Goal: Information Seeking & Learning: Find specific fact

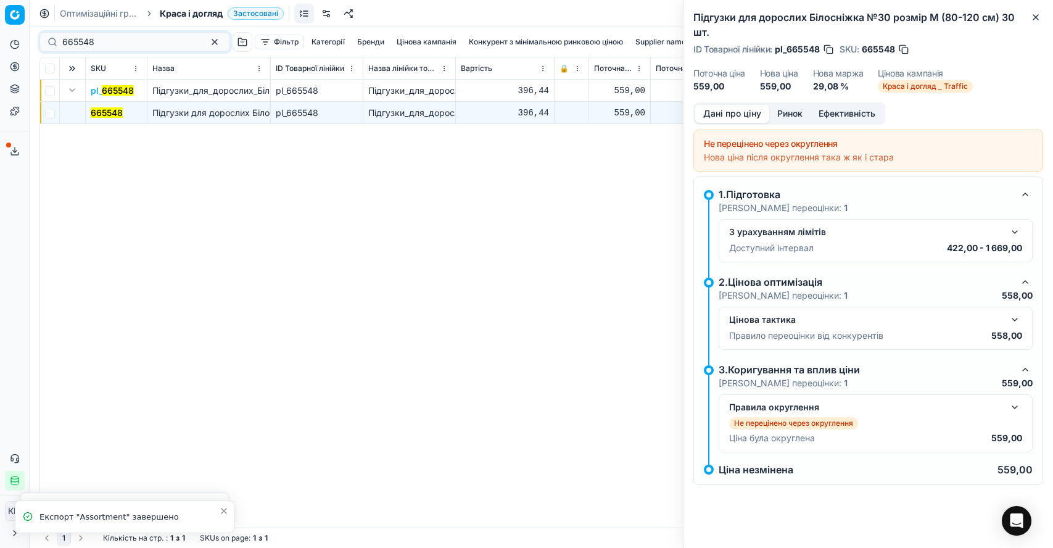
click at [25, 38] on div "Pricing platform Аналітика Цінова оптимізація Асортимент продукції Шаблони Серв…" at bounding box center [526, 274] width 1053 height 548
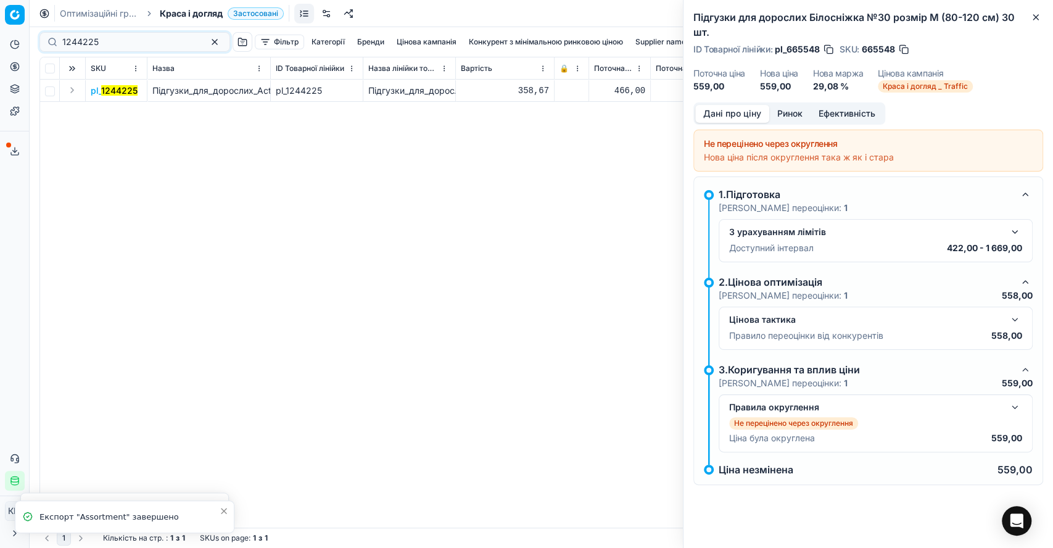
click at [72, 88] on button "Expand" at bounding box center [72, 90] width 15 height 15
click at [110, 109] on mark "1244225" at bounding box center [109, 112] width 36 height 10
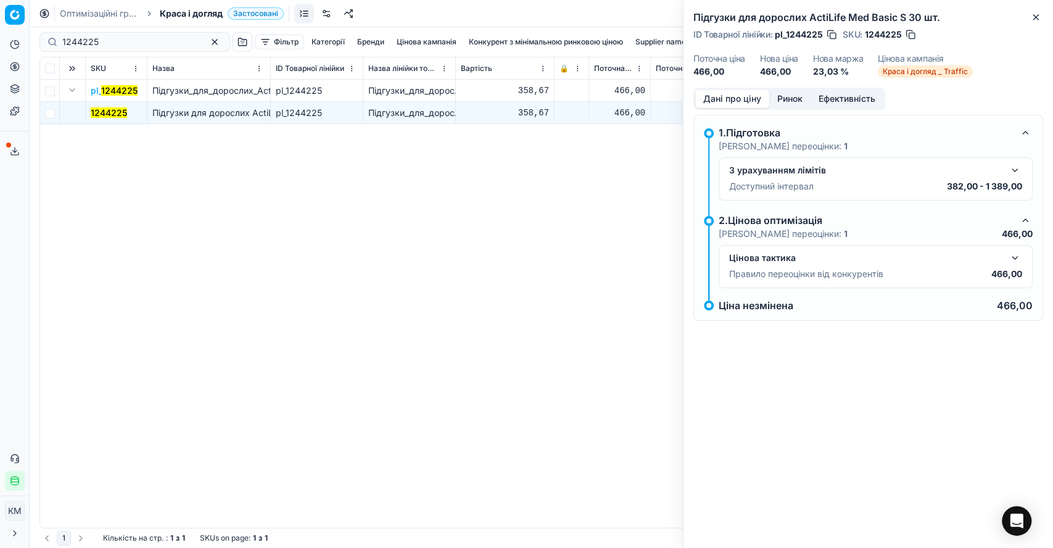
click at [1019, 258] on button "button" at bounding box center [1015, 257] width 15 height 15
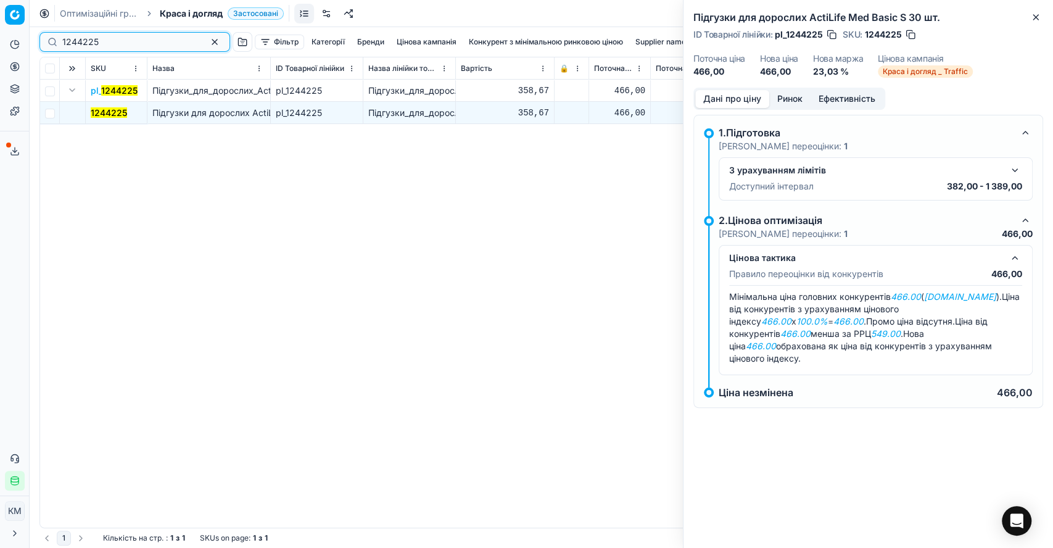
drag, startPoint x: 48, startPoint y: 39, endPoint x: 29, endPoint y: 38, distance: 19.2
click at [29, 38] on div "Pricing platform Аналітика Цінова оптимізація Асортимент продукції Шаблони Серв…" at bounding box center [526, 274] width 1053 height 548
paste input "6"
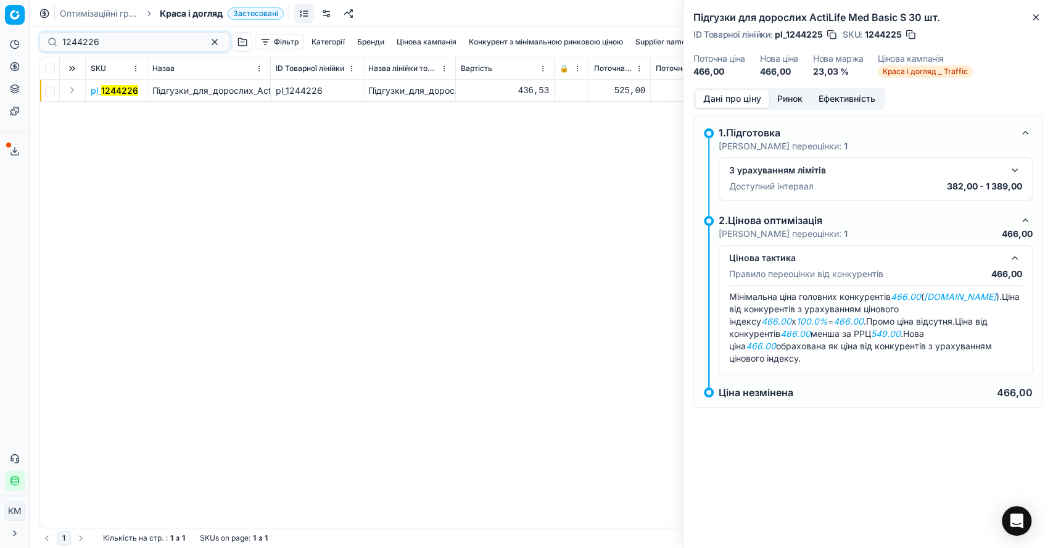
click at [70, 88] on button "Expand" at bounding box center [72, 90] width 15 height 15
click at [114, 112] on mark "1244226" at bounding box center [109, 112] width 37 height 10
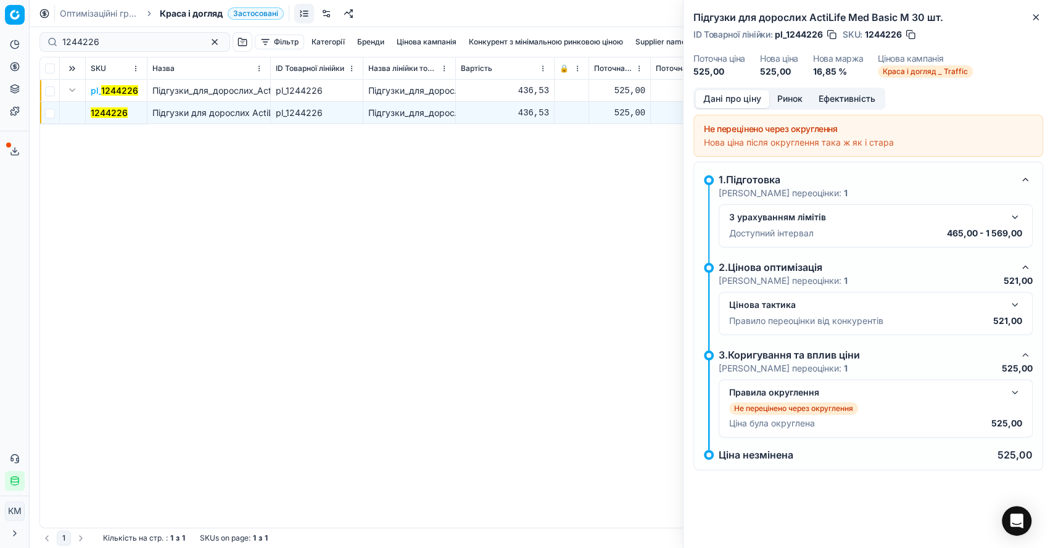
click at [1017, 307] on button "button" at bounding box center [1015, 304] width 15 height 15
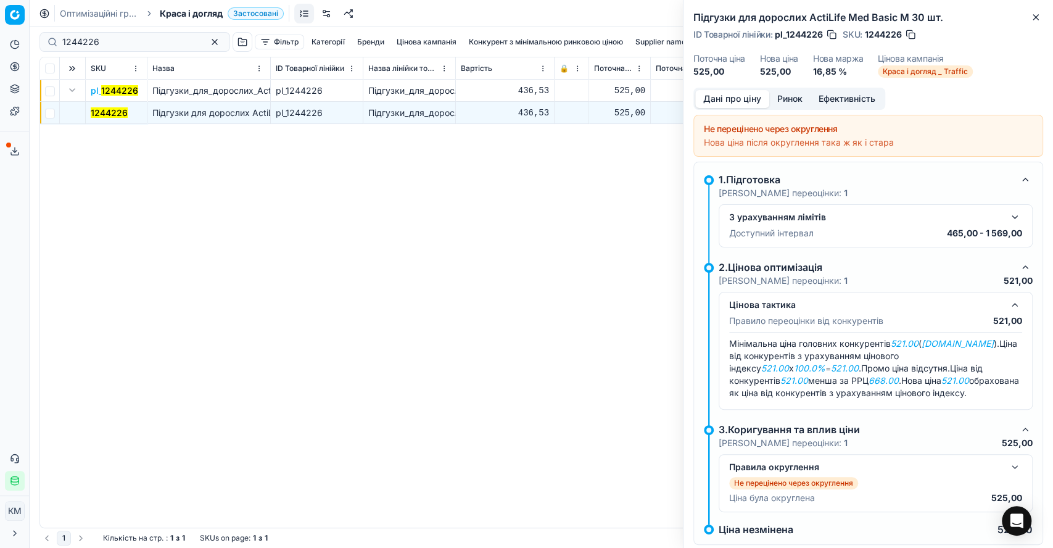
drag, startPoint x: 133, startPoint y: 25, endPoint x: 123, endPoint y: 39, distance: 16.8
click at [130, 28] on div "Оптимізаційні групи Краса і догляд Застосовані Скасувати Завантажити звіт 12442…" at bounding box center [542, 274] width 1024 height 548
drag, startPoint x: 144, startPoint y: 188, endPoint x: 112, endPoint y: 96, distance: 96.8
click at [144, 187] on div "pl_ 1244226 Підгузки_для_дорослих_ActiLife_Med_Basic_M_30_шт. pl_1244226 Підгуз…" at bounding box center [541, 304] width 1003 height 448
drag, startPoint x: 116, startPoint y: 48, endPoint x: 54, endPoint y: 33, distance: 63.9
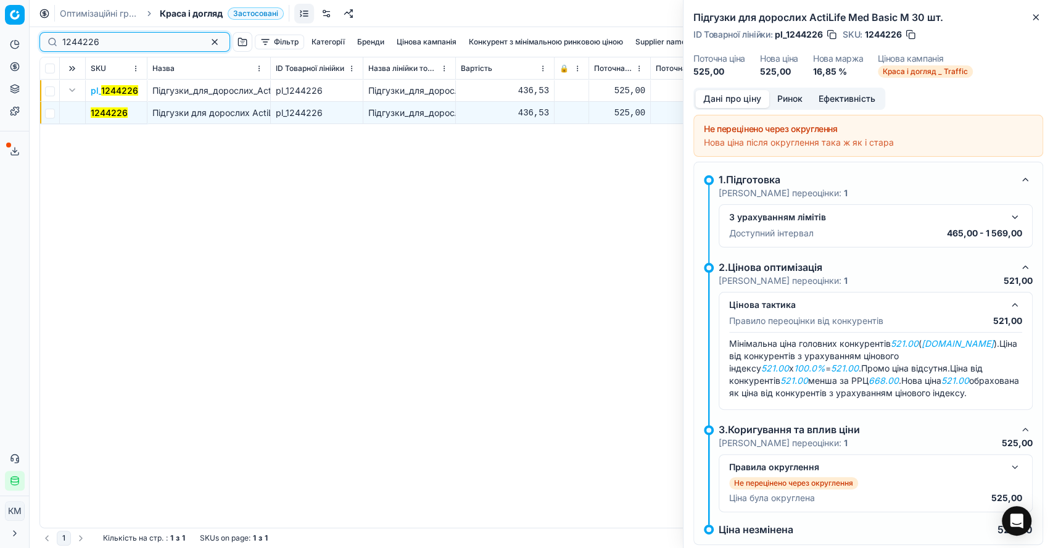
click at [54, 34] on div "1244226" at bounding box center [134, 42] width 191 height 20
paste input "7"
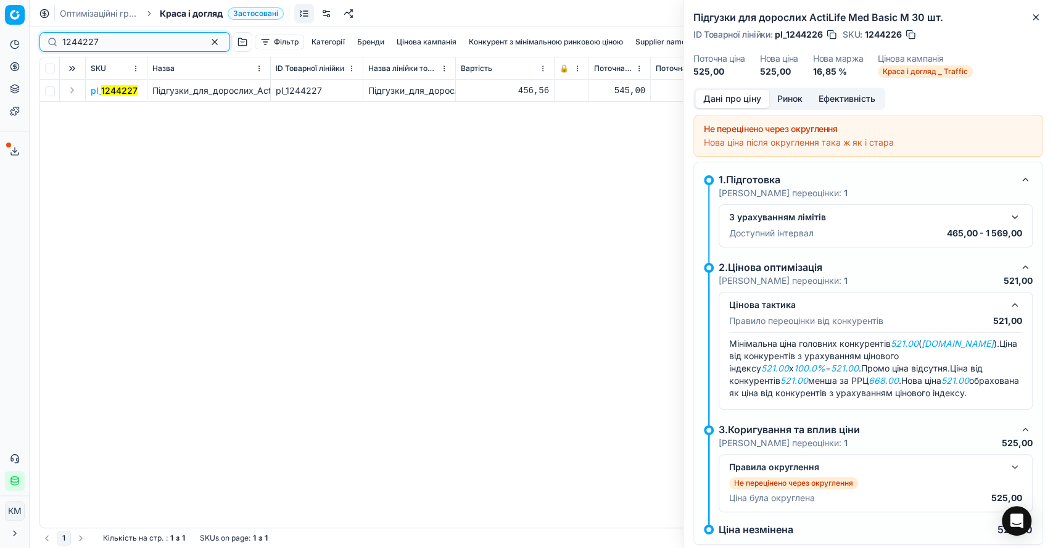
drag, startPoint x: 109, startPoint y: 40, endPoint x: 54, endPoint y: 39, distance: 54.3
click at [57, 40] on div "1244227" at bounding box center [134, 42] width 191 height 20
drag, startPoint x: 72, startPoint y: 86, endPoint x: 84, endPoint y: 99, distance: 17.9
click at [71, 86] on button "Expand" at bounding box center [72, 90] width 15 height 15
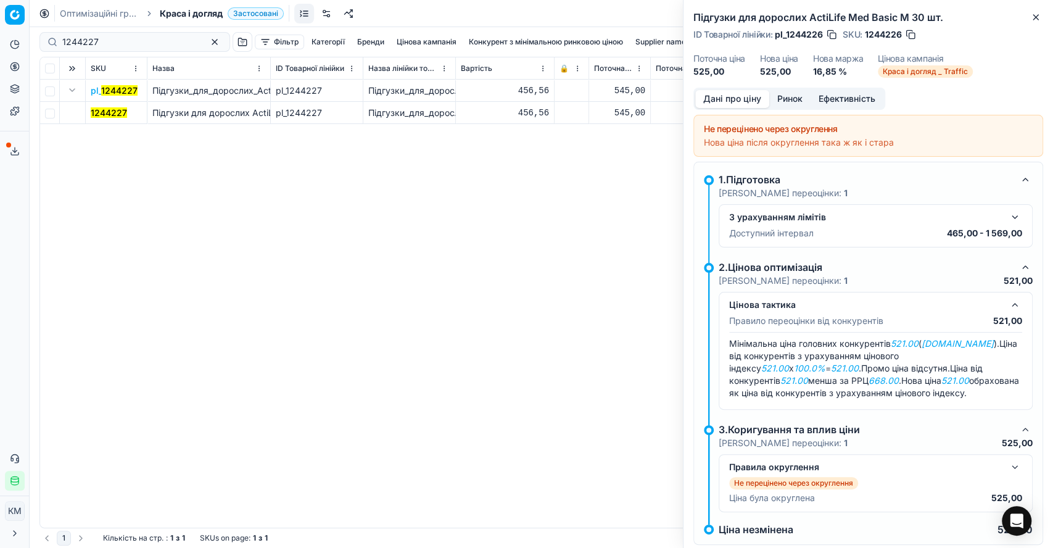
click at [101, 113] on mark "1244227" at bounding box center [109, 112] width 36 height 10
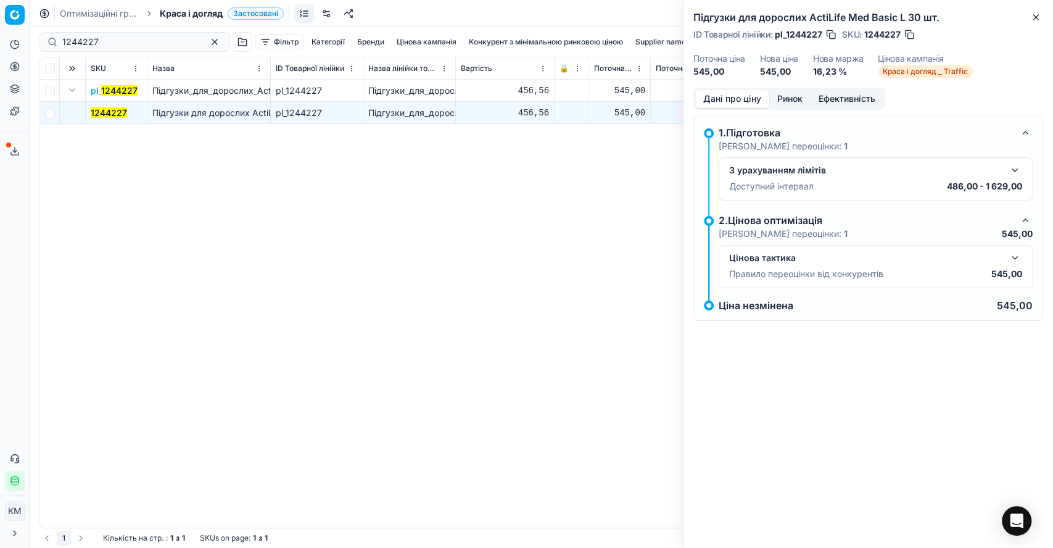
click at [1017, 257] on button "button" at bounding box center [1015, 257] width 15 height 15
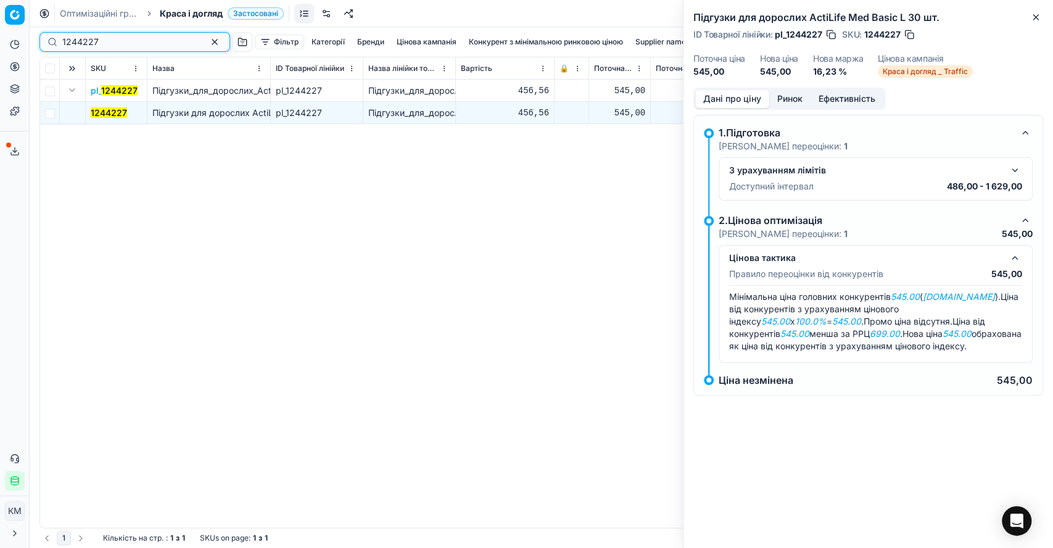
drag, startPoint x: 114, startPoint y: 36, endPoint x: 42, endPoint y: 36, distance: 71.6
click at [42, 36] on div "1244227" at bounding box center [134, 42] width 191 height 20
paste input "377920"
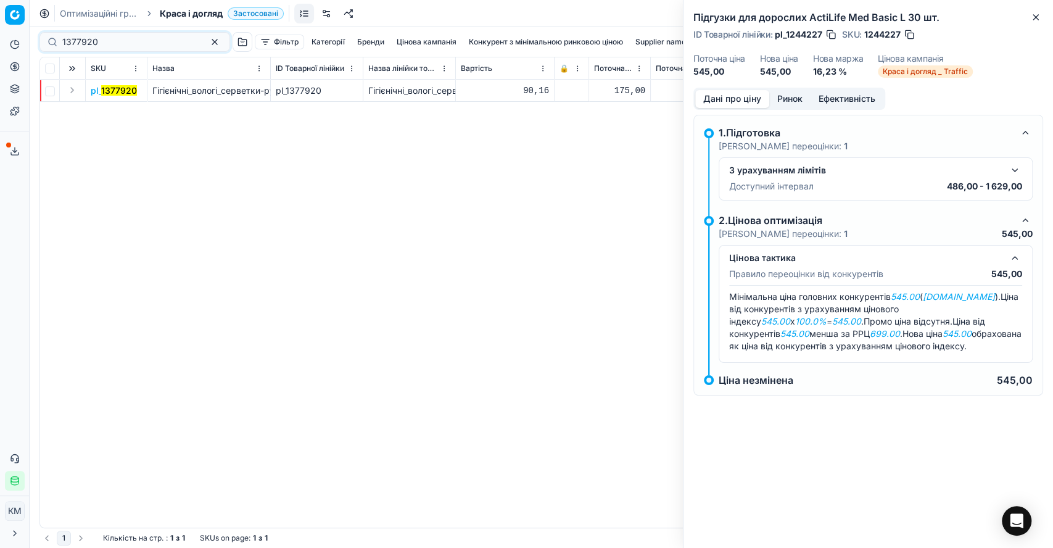
click at [69, 90] on button "Expand" at bounding box center [72, 90] width 15 height 15
click at [101, 109] on mark "1377920" at bounding box center [109, 112] width 36 height 10
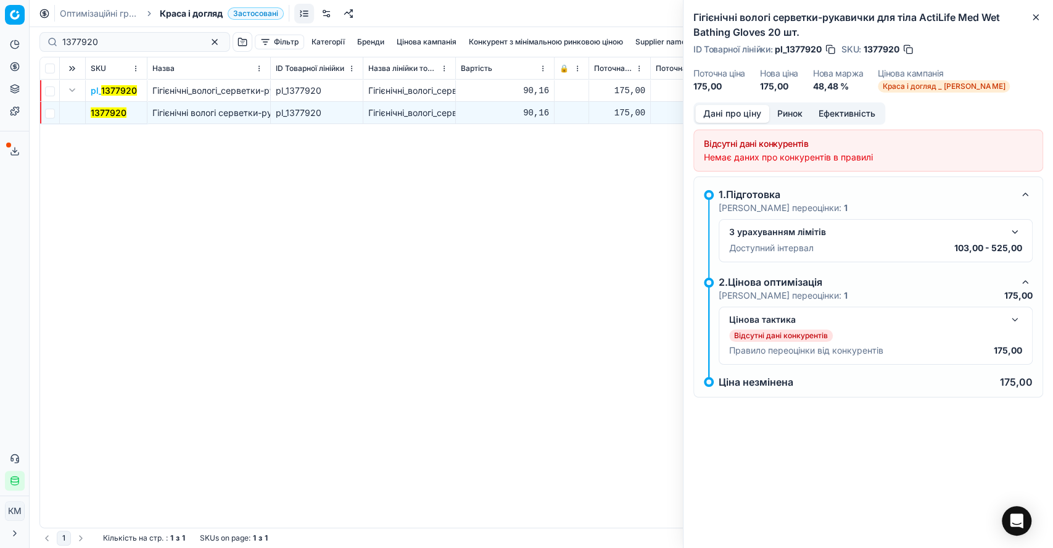
click at [1007, 318] on div "Цінова тактика" at bounding box center [875, 319] width 293 height 15
click at [1014, 318] on button "button" at bounding box center [1015, 319] width 15 height 15
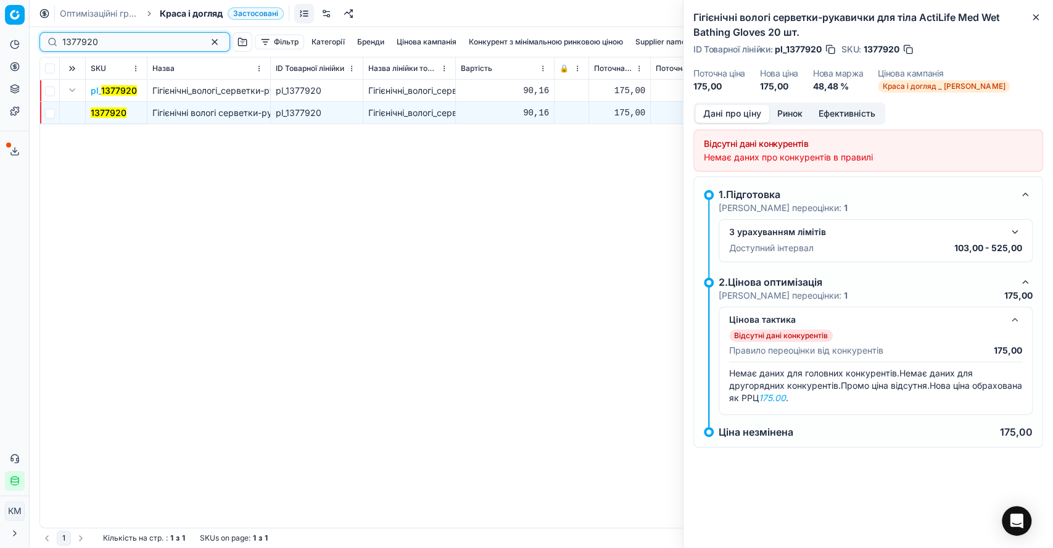
drag, startPoint x: 111, startPoint y: 39, endPoint x: 41, endPoint y: 39, distance: 69.7
click at [41, 39] on div "1377920" at bounding box center [134, 42] width 191 height 20
paste input "244226"
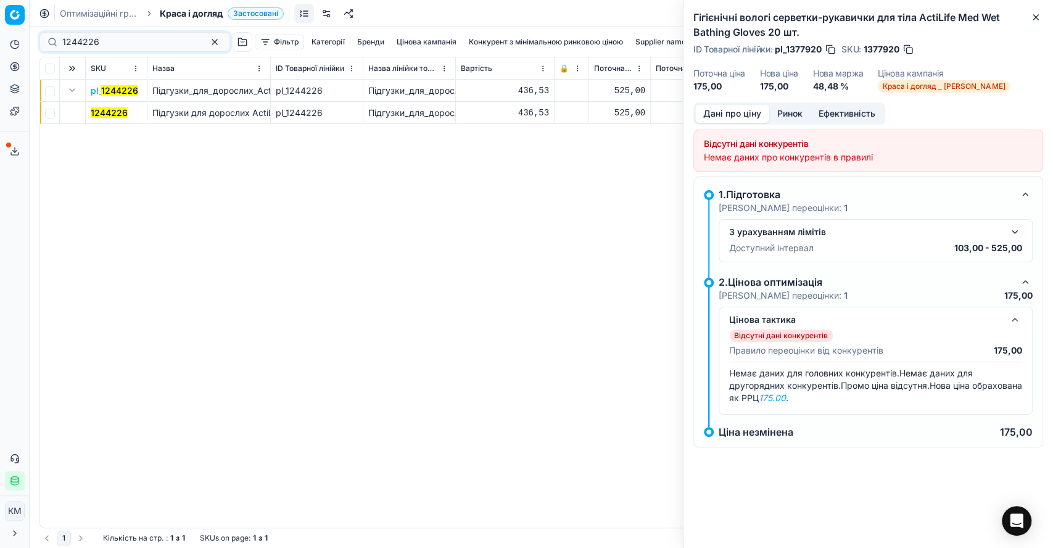
click at [109, 117] on mark "1244226" at bounding box center [109, 112] width 37 height 10
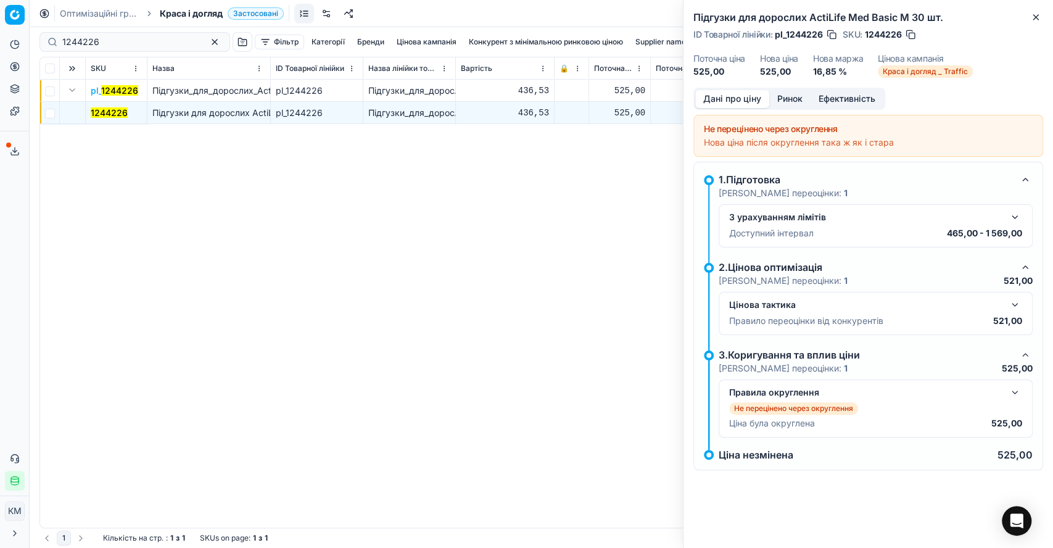
click at [1015, 300] on button "button" at bounding box center [1015, 304] width 15 height 15
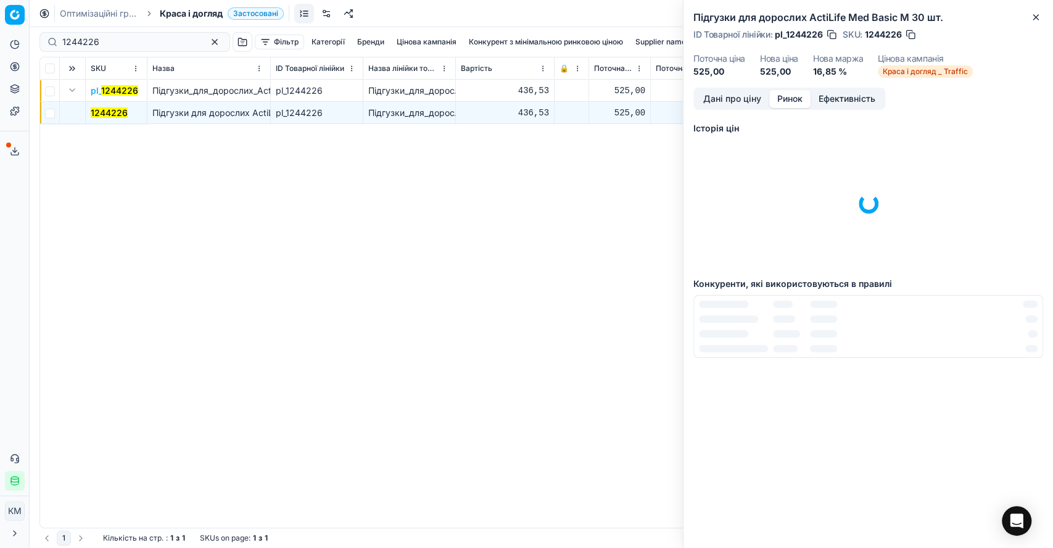
click at [785, 92] on button "Ринок" at bounding box center [789, 99] width 41 height 18
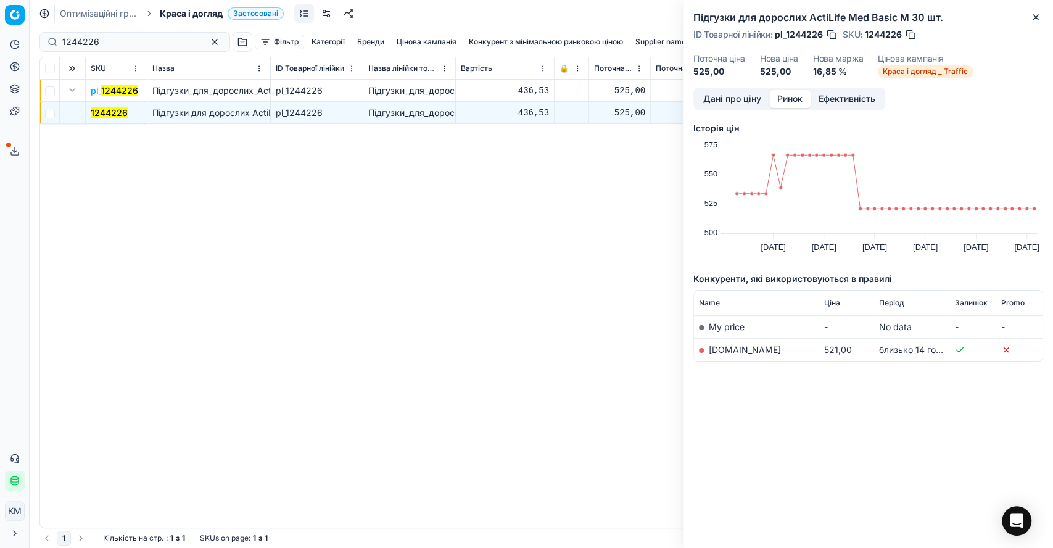
click at [731, 346] on link "[DOMAIN_NAME]" at bounding box center [745, 349] width 72 height 10
drag, startPoint x: 106, startPoint y: 46, endPoint x: 26, endPoint y: 40, distance: 79.8
click at [26, 40] on div "Pricing platform Аналітика Цінова оптимізація Асортимент продукції Шаблони Серв…" at bounding box center [526, 274] width 1053 height 548
paste input "7"
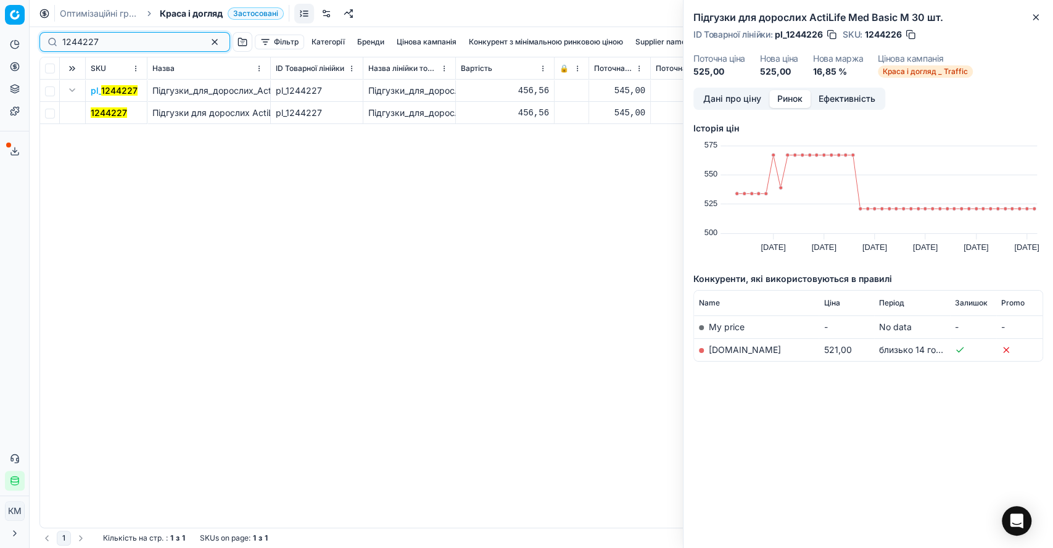
type input "1244227"
click at [109, 114] on mark "1244227" at bounding box center [109, 112] width 36 height 10
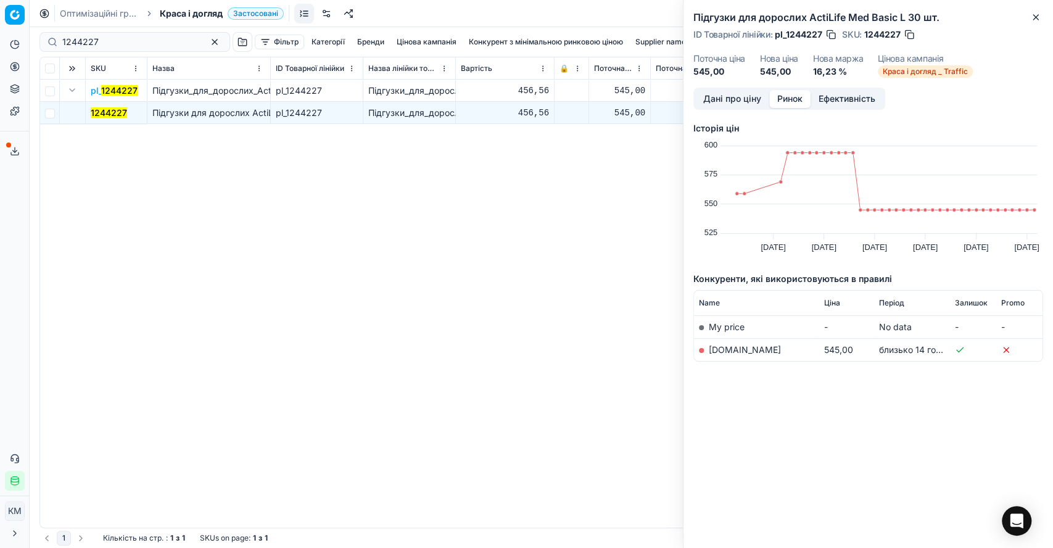
click at [766, 349] on link "[DOMAIN_NAME]" at bounding box center [745, 349] width 72 height 10
